Goal: Obtain resource: Obtain resource

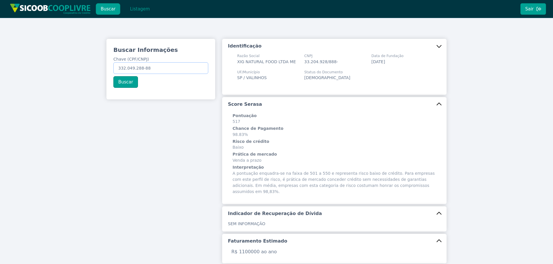
drag, startPoint x: 165, startPoint y: 68, endPoint x: 35, endPoint y: 62, distance: 130.1
click at [43, 62] on div "Buscar Informações Chave (CPF/CNPJ) 332.049.288-88 Buscar Identificação Razão S…" at bounding box center [276, 227] width 553 height 419
paste input "95.154.248-95"
type input "395.154.248-95"
click at [122, 85] on button "Buscar" at bounding box center [125, 82] width 25 height 12
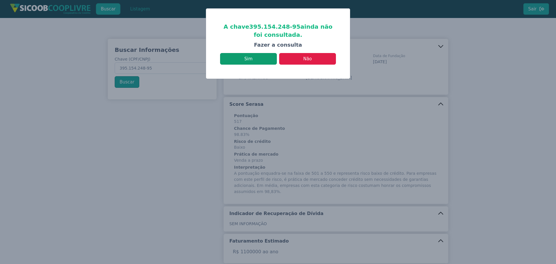
click at [243, 64] on button "Sim" at bounding box center [248, 59] width 57 height 12
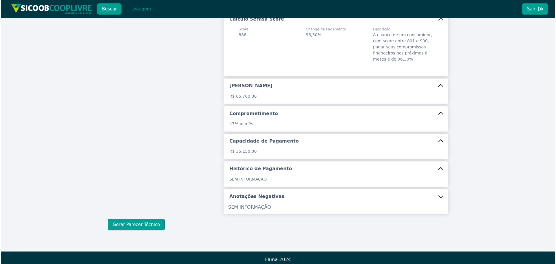
scroll to position [94, 0]
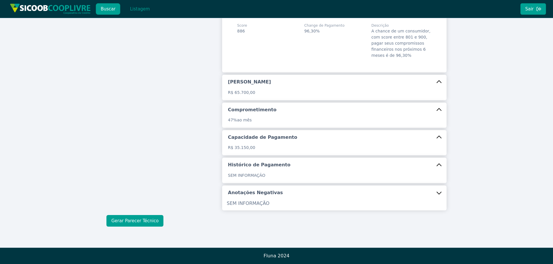
click at [141, 224] on button "Gerar Parecer Técnico" at bounding box center [134, 221] width 57 height 12
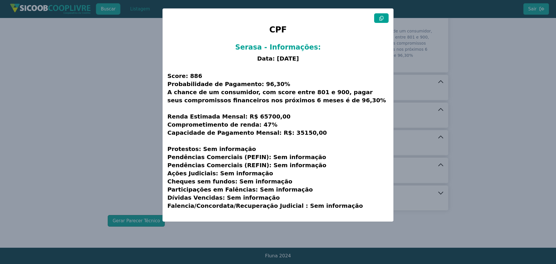
click at [384, 17] on button at bounding box center [381, 18] width 14 height 10
drag, startPoint x: 104, startPoint y: 116, endPoint x: 141, endPoint y: 12, distance: 110.5
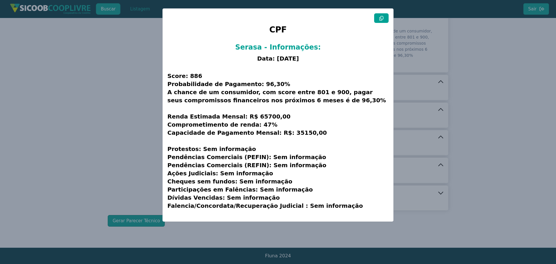
click at [105, 113] on modal-container "CPF Serasa - Informações: Data: [DATE] Score: 886 Probabilidade de Pagamento: 9…" at bounding box center [278, 132] width 556 height 264
